Goal: Task Accomplishment & Management: Manage account settings

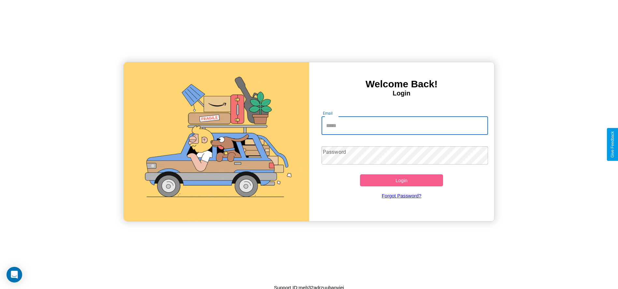
click at [405, 125] on input "Email" at bounding box center [405, 126] width 167 height 18
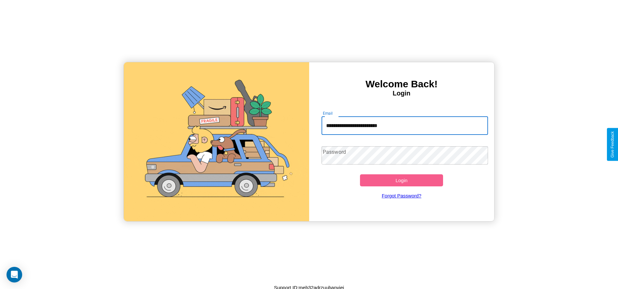
type input "**********"
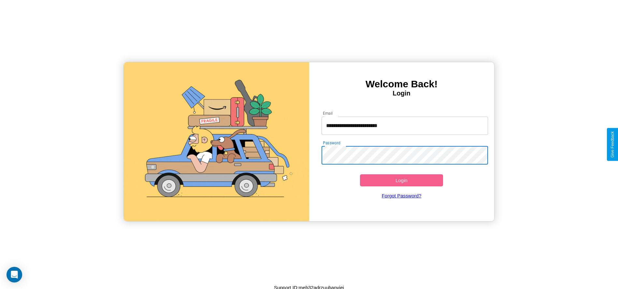
click at [402, 180] on button "Login" at bounding box center [401, 180] width 83 height 12
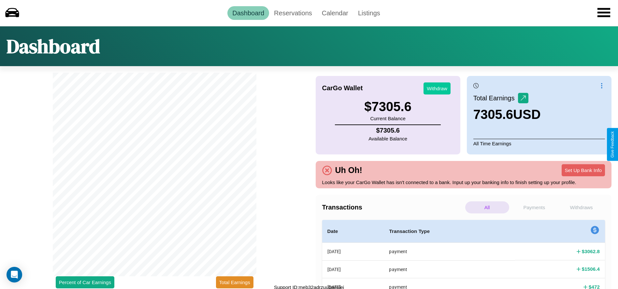
click at [437, 88] on button "Withdraw" at bounding box center [437, 88] width 27 height 12
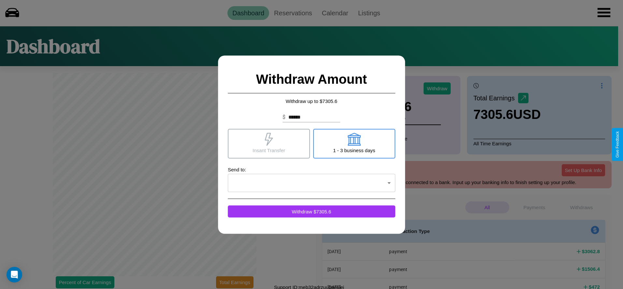
click at [269, 143] on icon at bounding box center [268, 139] width 13 height 13
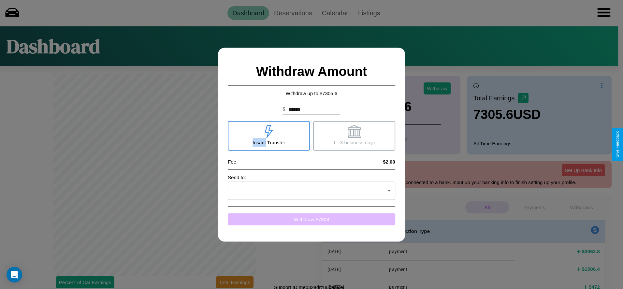
click at [312, 219] on button "Withdraw $ 7303" at bounding box center [312, 219] width 168 height 12
